Goal: Information Seeking & Learning: Learn about a topic

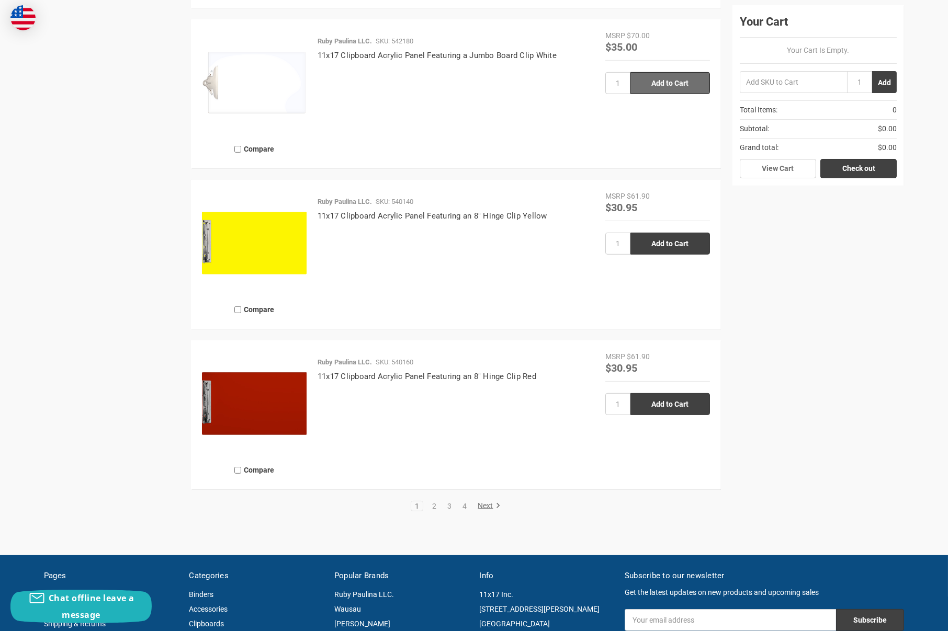
scroll to position [2196, 0]
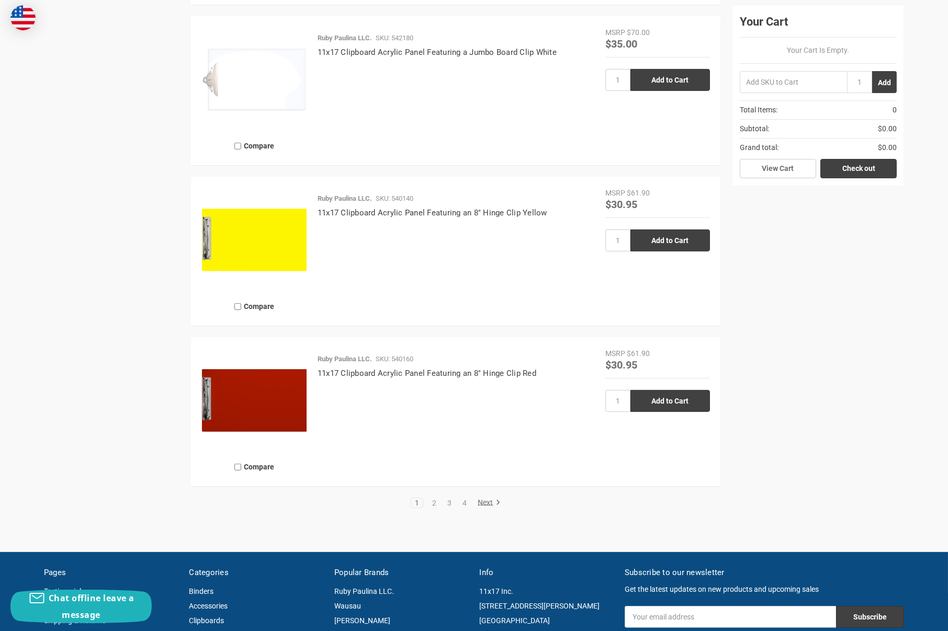
click at [487, 504] on link "Next" at bounding box center [487, 502] width 27 height 9
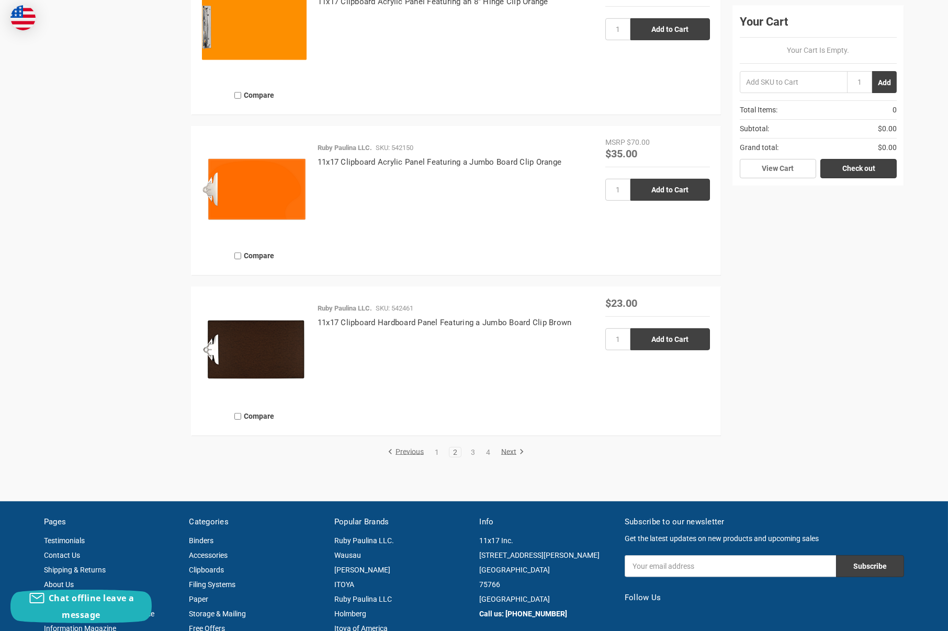
scroll to position [2249, 0]
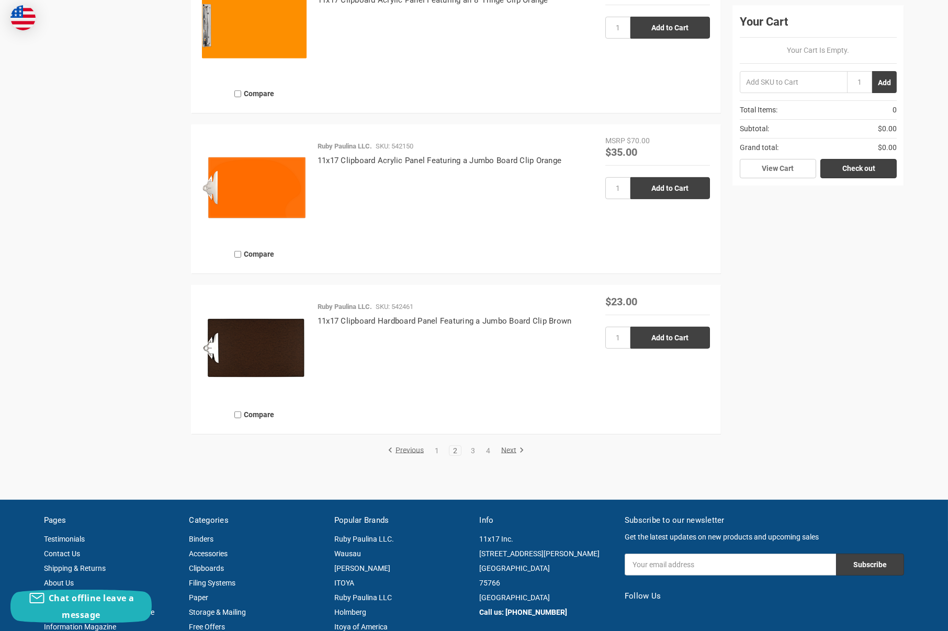
click at [510, 449] on link "Next" at bounding box center [510, 450] width 27 height 9
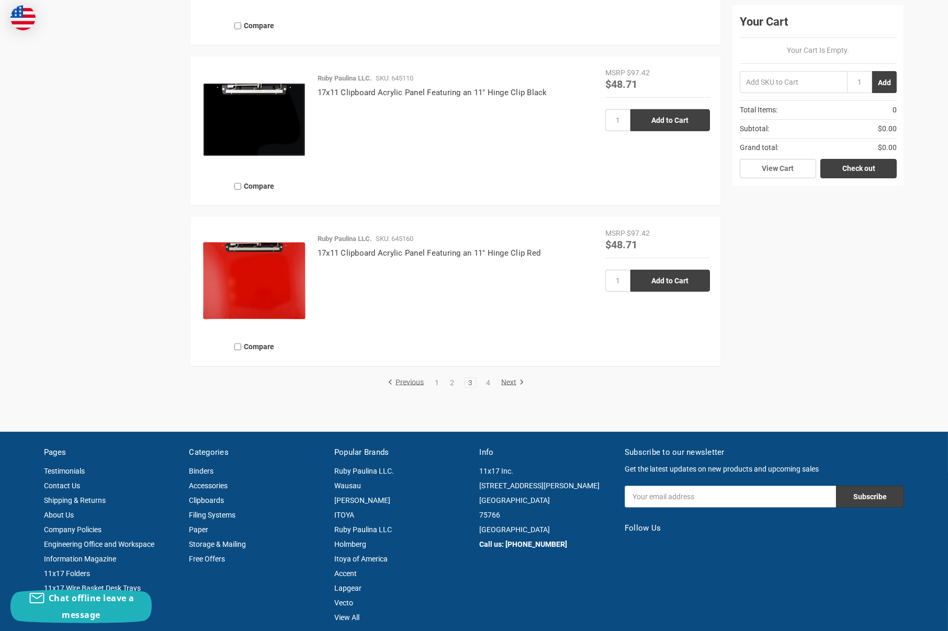
scroll to position [2353, 0]
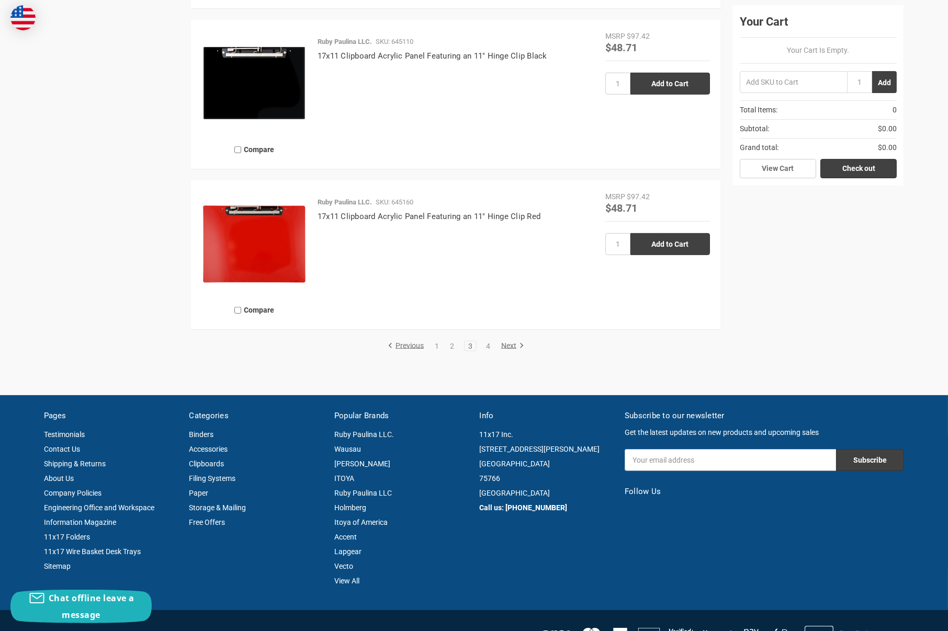
click at [507, 347] on link "Next" at bounding box center [510, 346] width 27 height 9
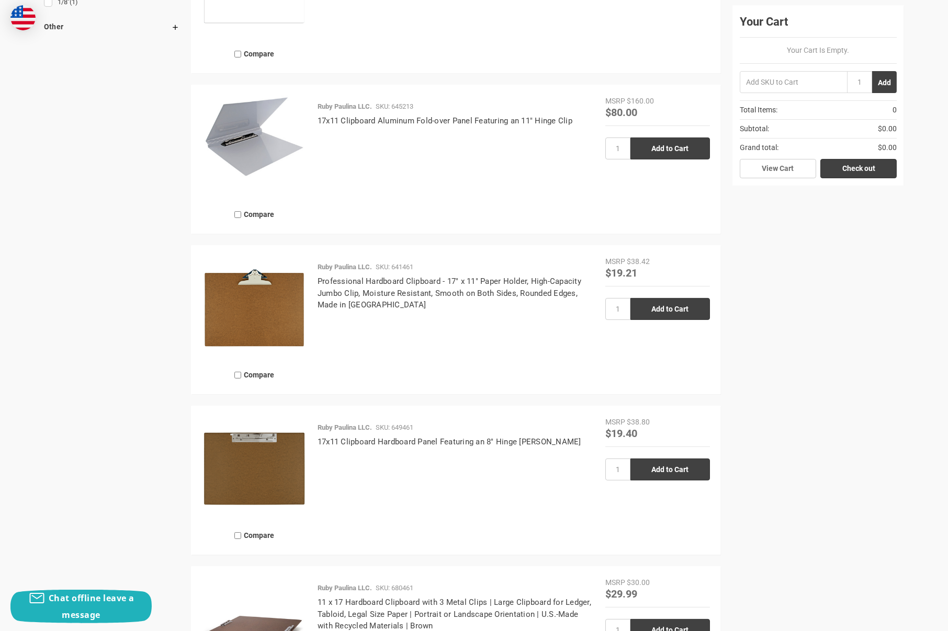
scroll to position [994, 0]
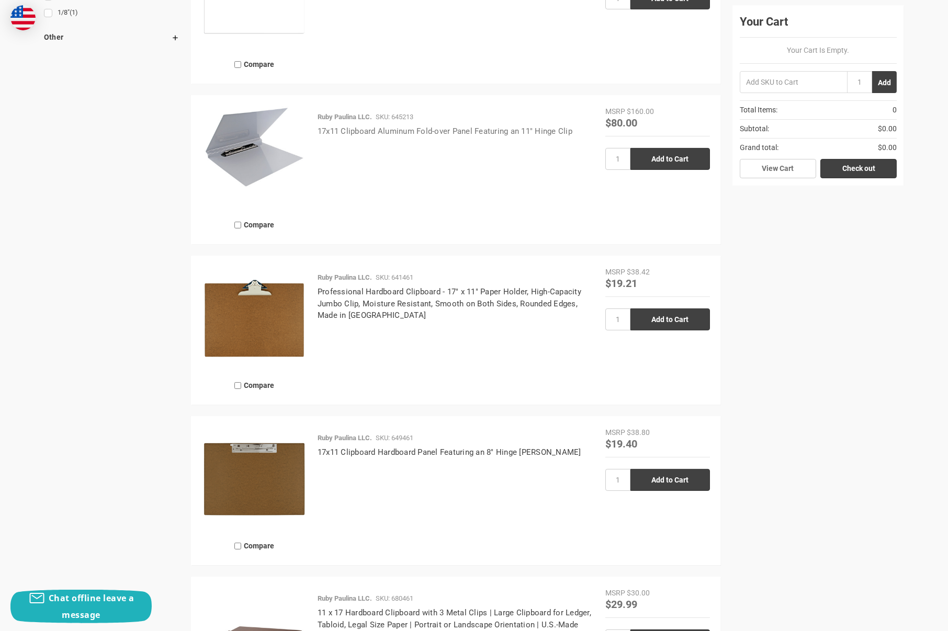
click at [412, 133] on link "17x11 Clipboard Aluminum Fold-over Panel Featuring an 11" Hinge Clip" at bounding box center [444, 131] width 255 height 9
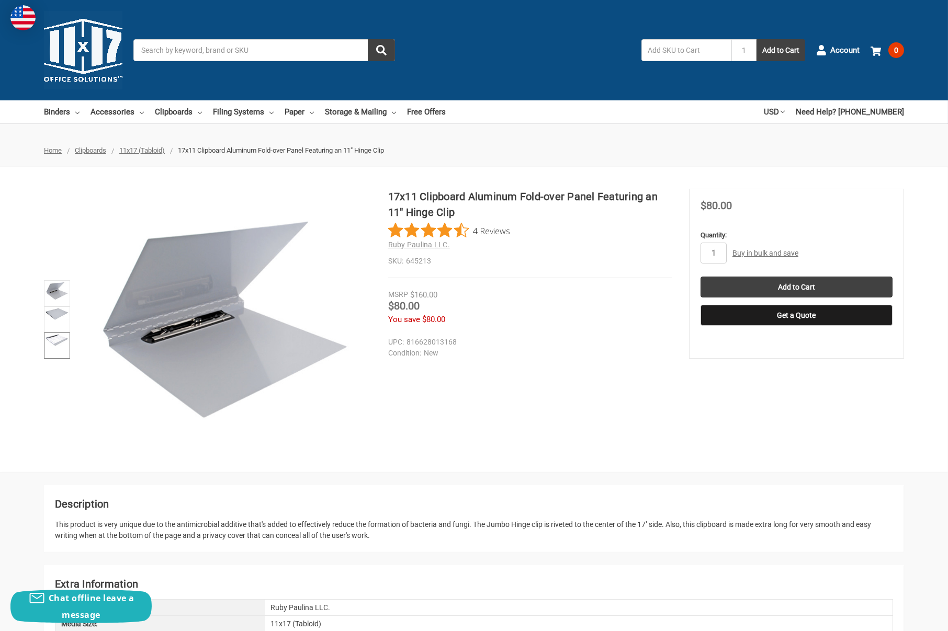
click at [62, 334] on img at bounding box center [56, 340] width 23 height 12
